Goal: Use online tool/utility: Utilize a website feature to perform a specific function

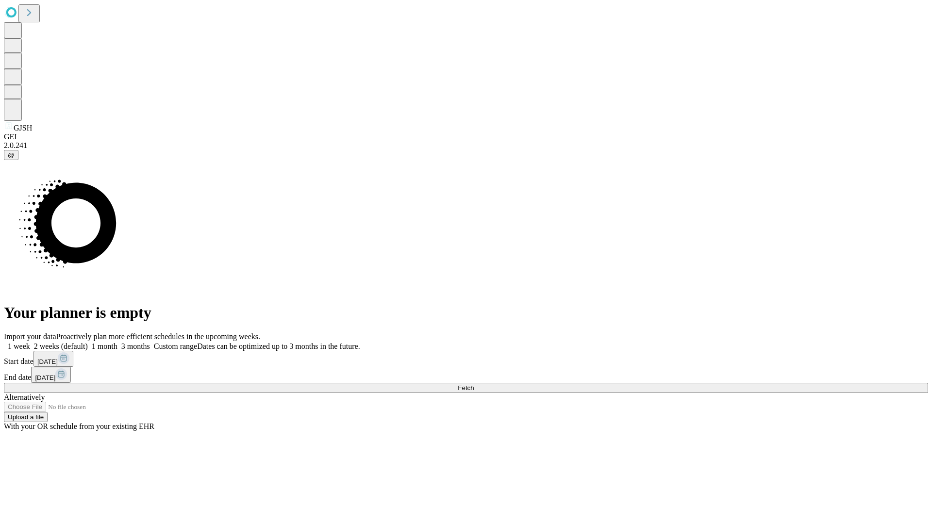
click at [474, 384] on span "Fetch" at bounding box center [466, 387] width 16 height 7
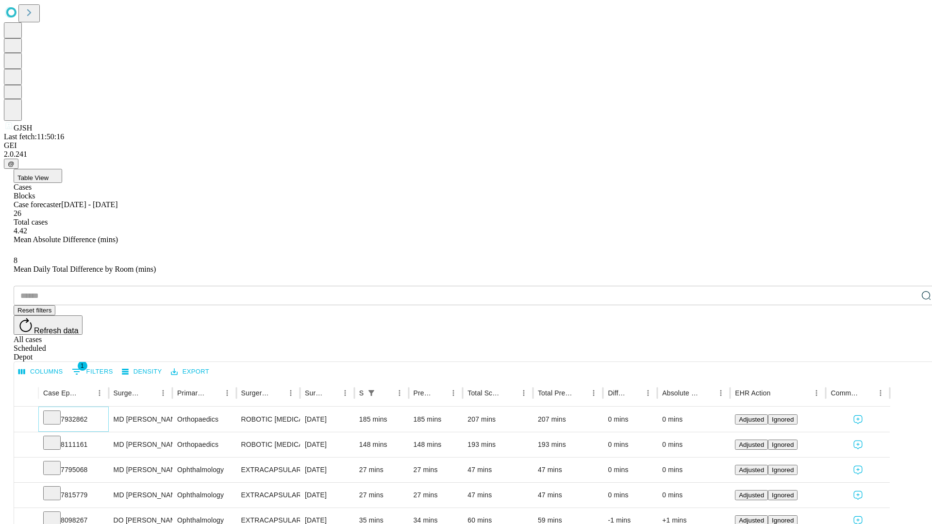
click at [57, 412] on icon at bounding box center [52, 417] width 10 height 10
